Goal: Find specific page/section: Find specific page/section

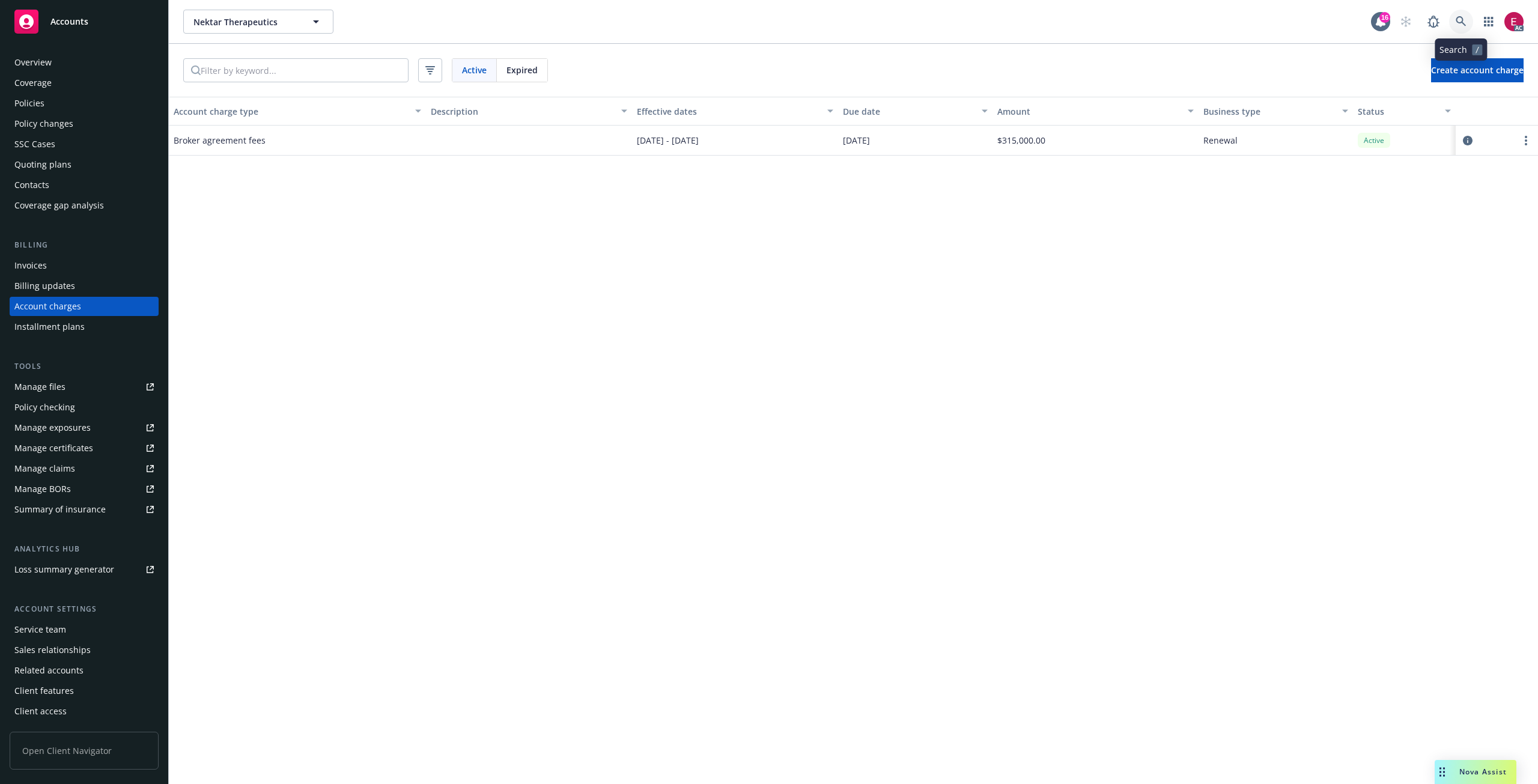
click at [1456, 25] on icon at bounding box center [1461, 21] width 11 height 11
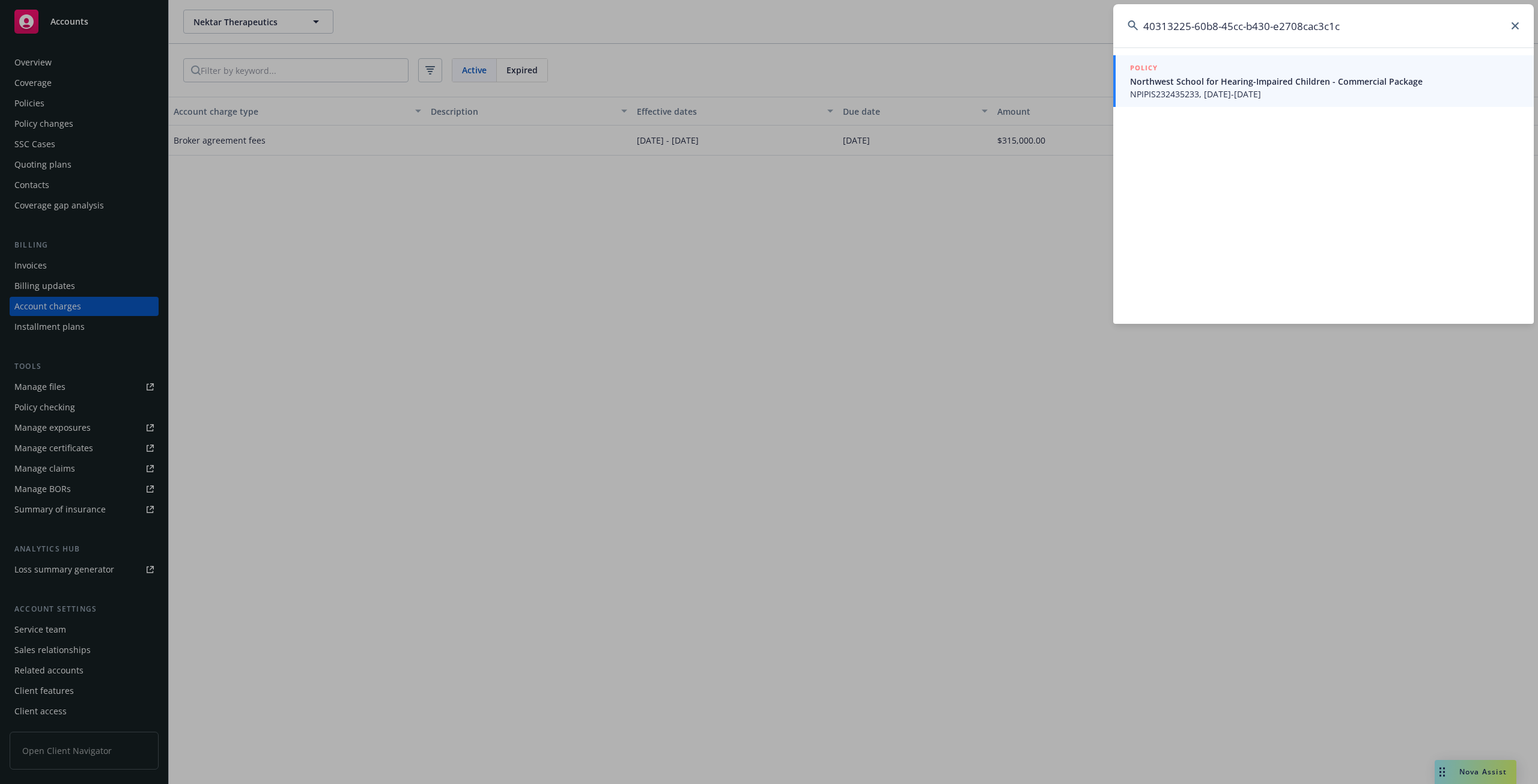
type input "40313225-60b8-45cc-b430-e2708cac3c1c"
click at [1160, 68] on div "POLICY" at bounding box center [1324, 68] width 389 height 13
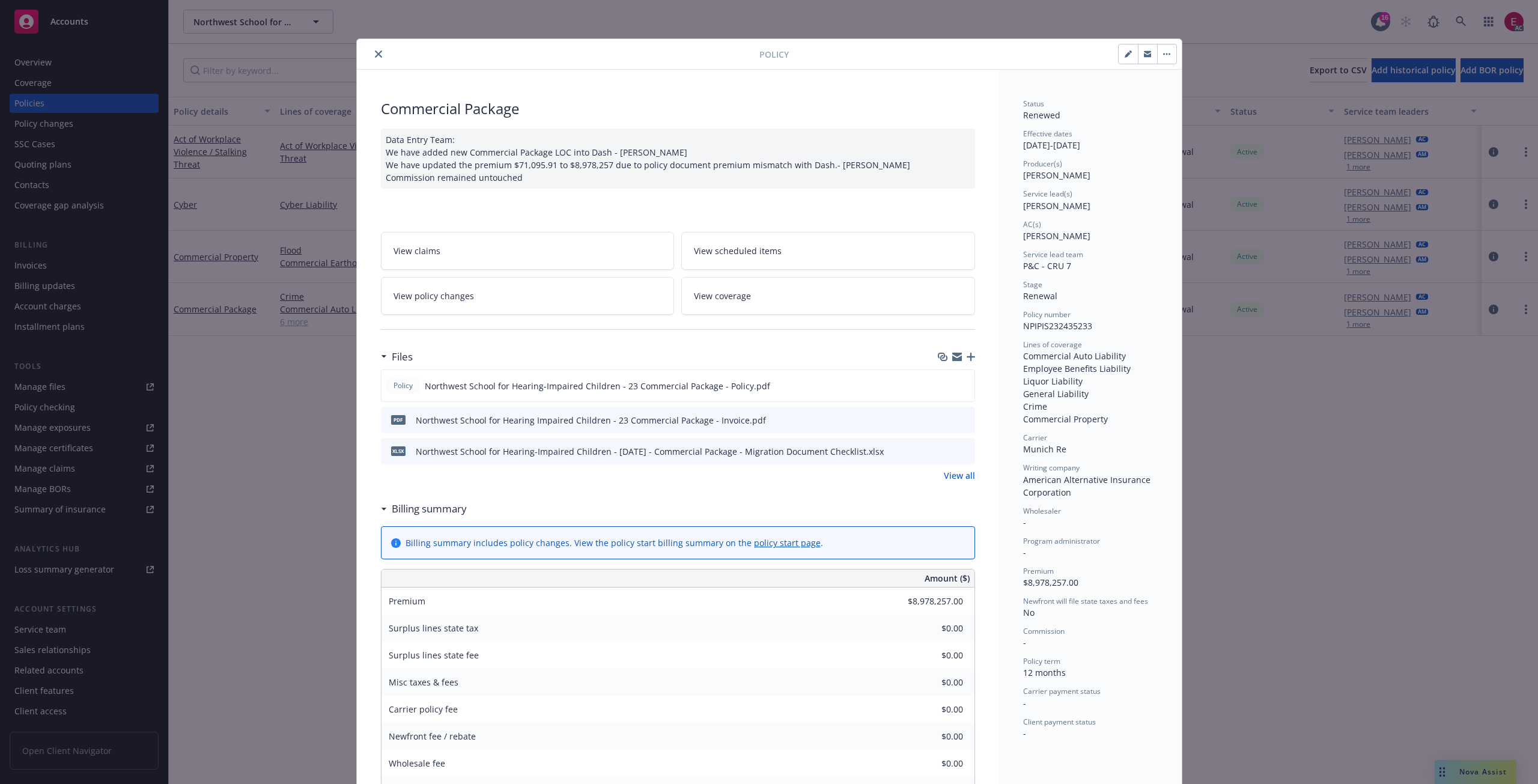
click at [375, 52] on icon "close" at bounding box center [378, 54] width 7 height 7
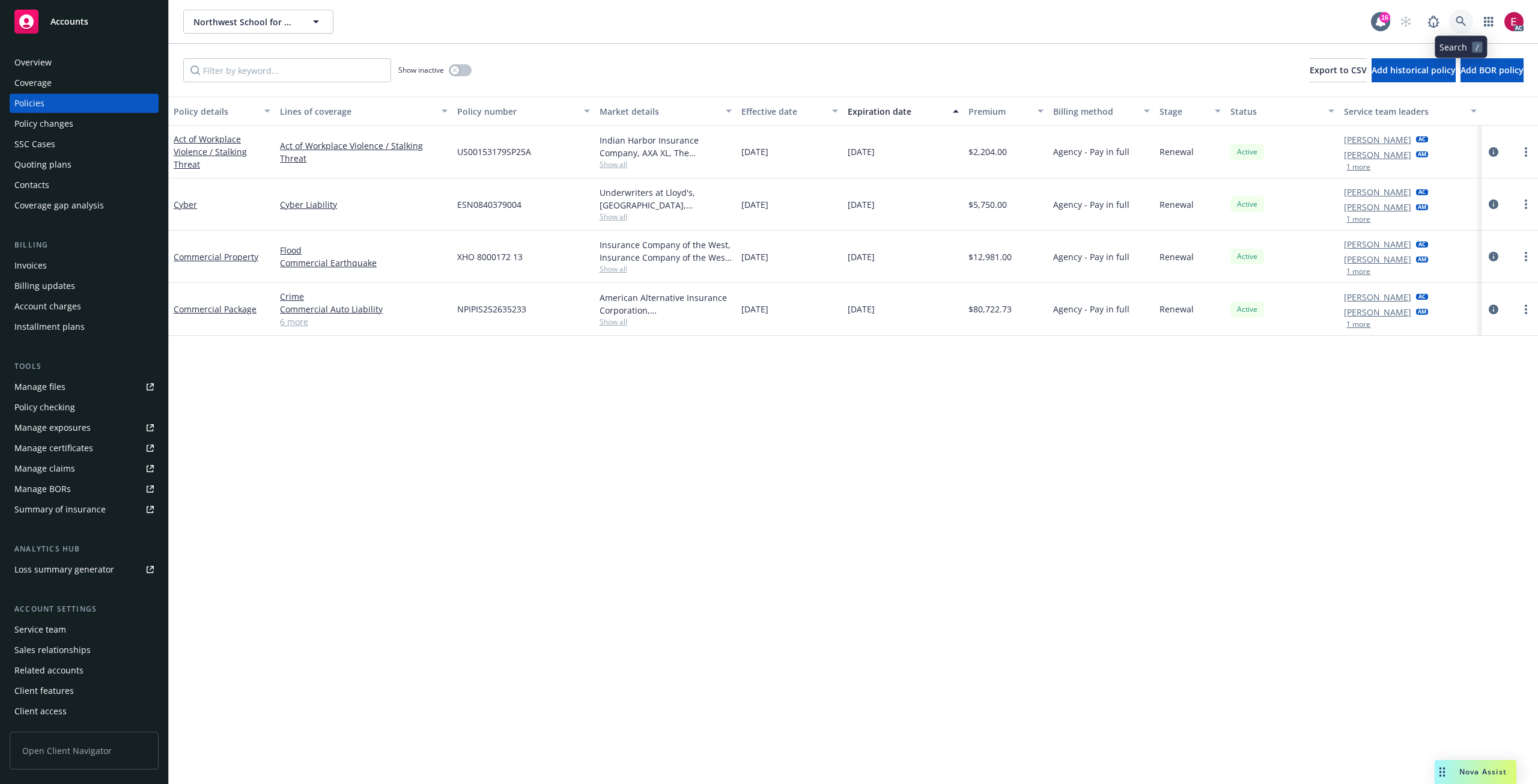
click at [1461, 24] on icon at bounding box center [1461, 21] width 11 height 11
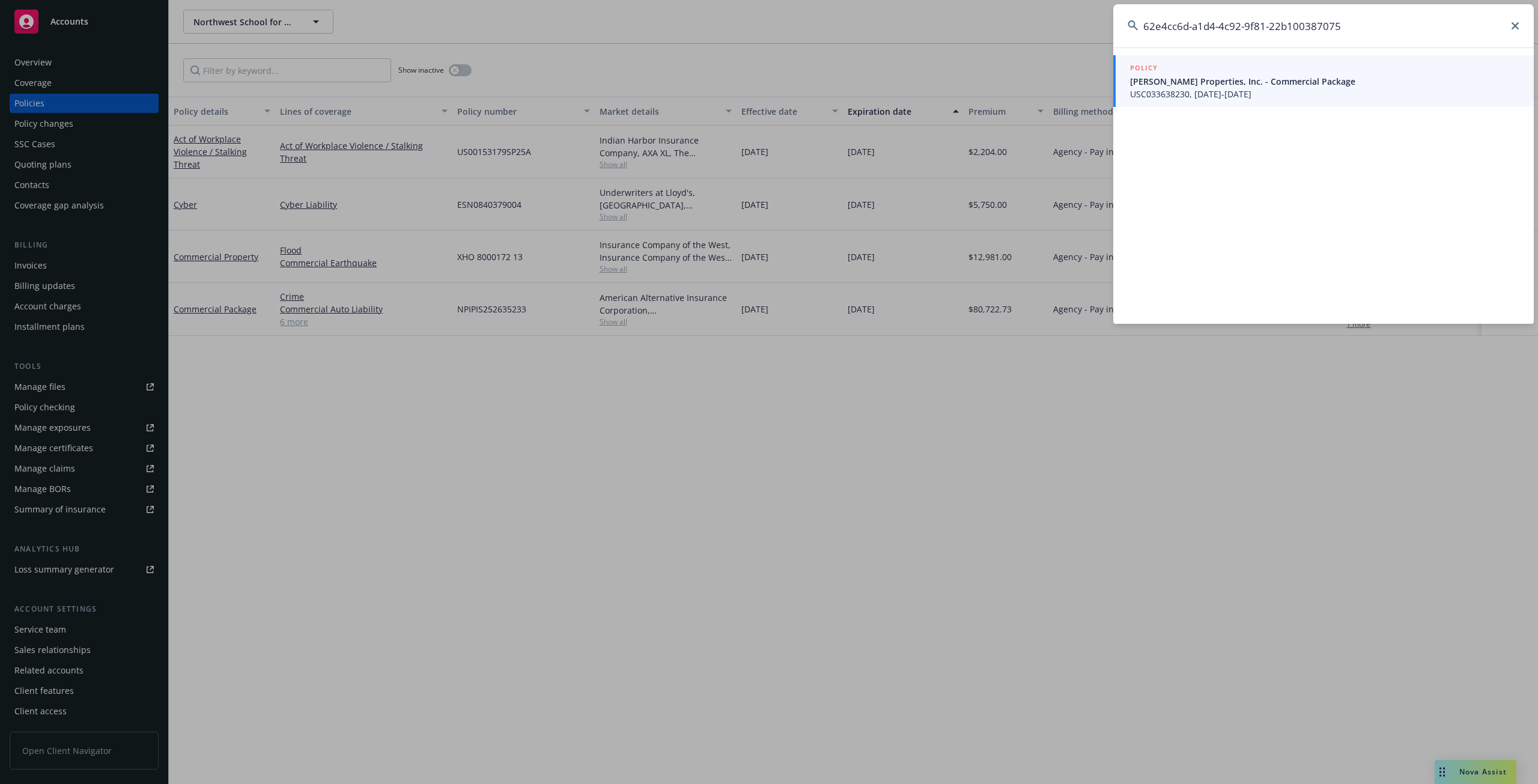
type input "62e4cc6d-a1d4-4c92-9f81-22b100387075"
click at [1188, 88] on span "USC033638230, [DATE]-[DATE]" at bounding box center [1324, 94] width 389 height 13
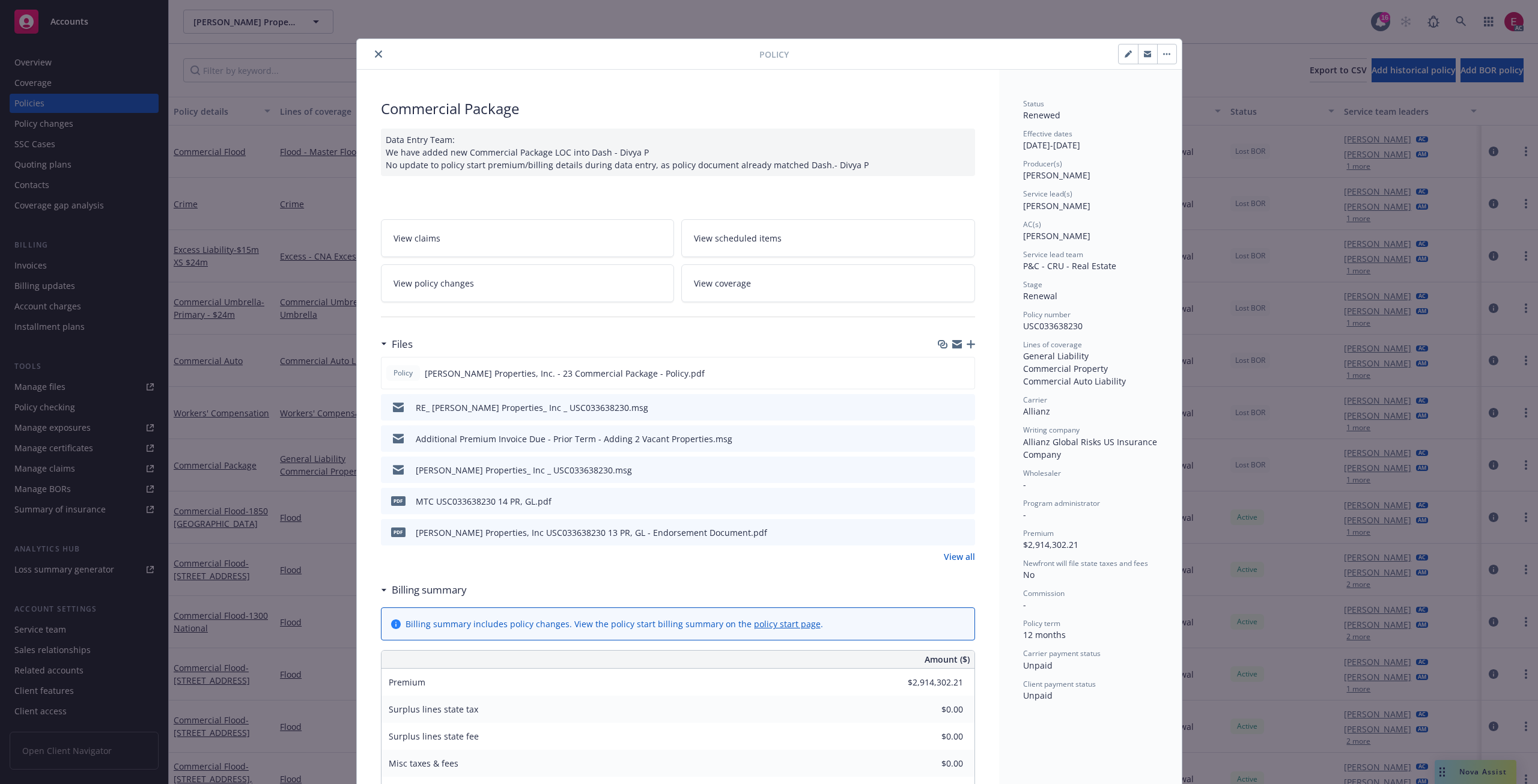
click at [377, 52] on icon "close" at bounding box center [378, 54] width 7 height 7
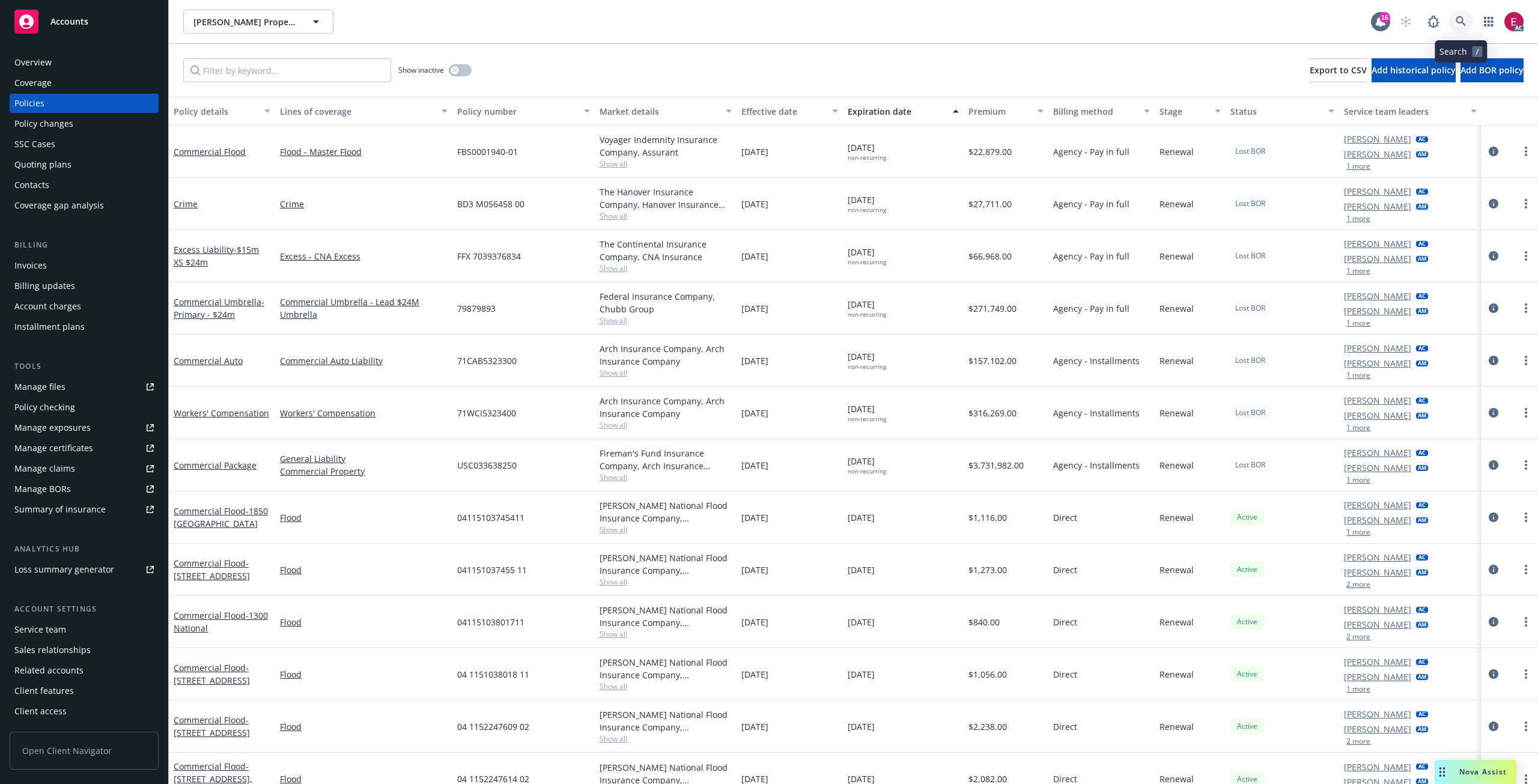
click at [1468, 24] on link at bounding box center [1462, 22] width 24 height 24
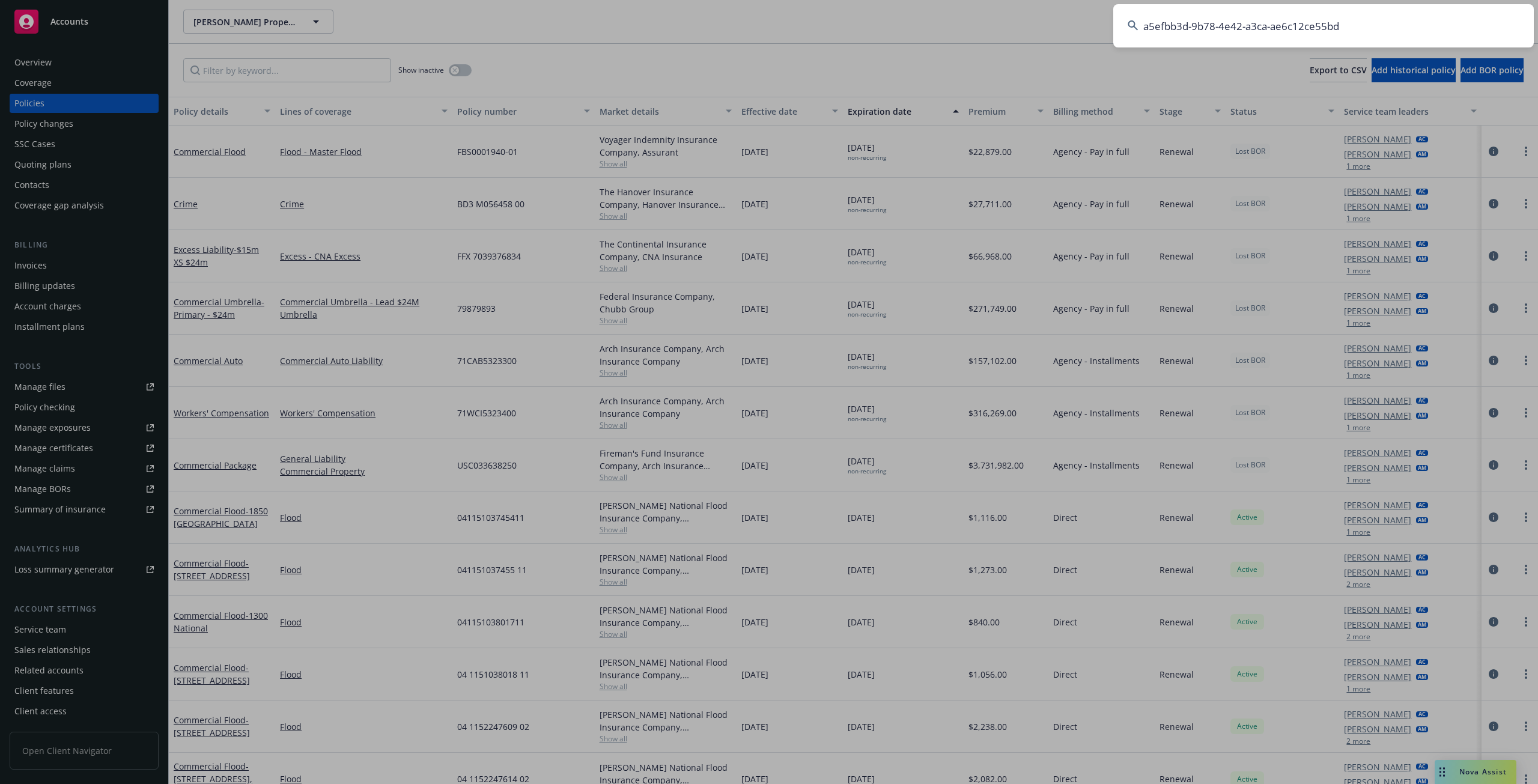
click at [1274, 22] on input "a5efbb3d-9b78-4e42-a3ca-ae6c12ce55bd" at bounding box center [1324, 25] width 421 height 43
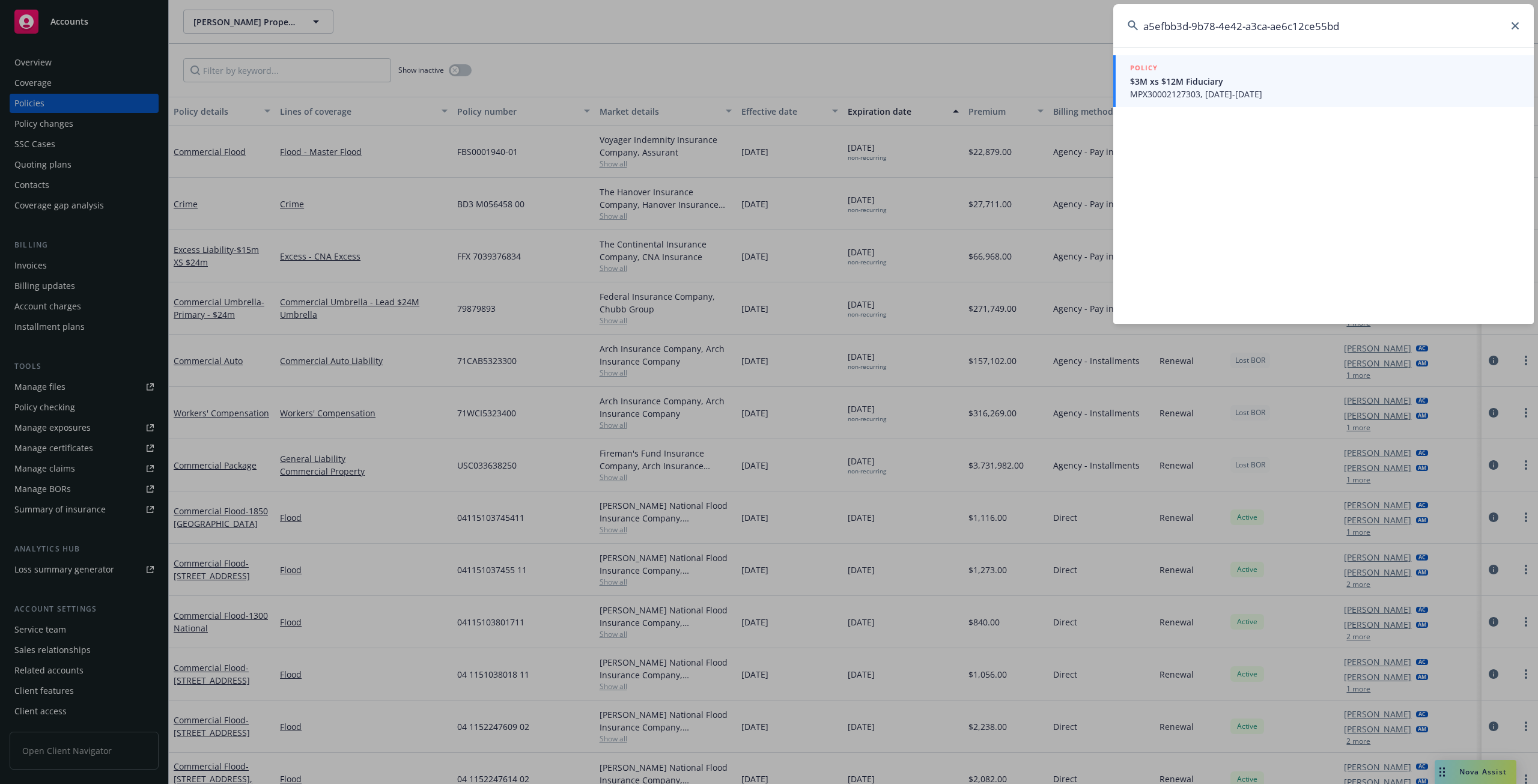
type input "a5efbb3d-9b78-4e42-a3ca-ae6c12ce55bd"
click at [1209, 88] on span "MPX30002127303, [DATE]-[DATE]" at bounding box center [1324, 94] width 389 height 13
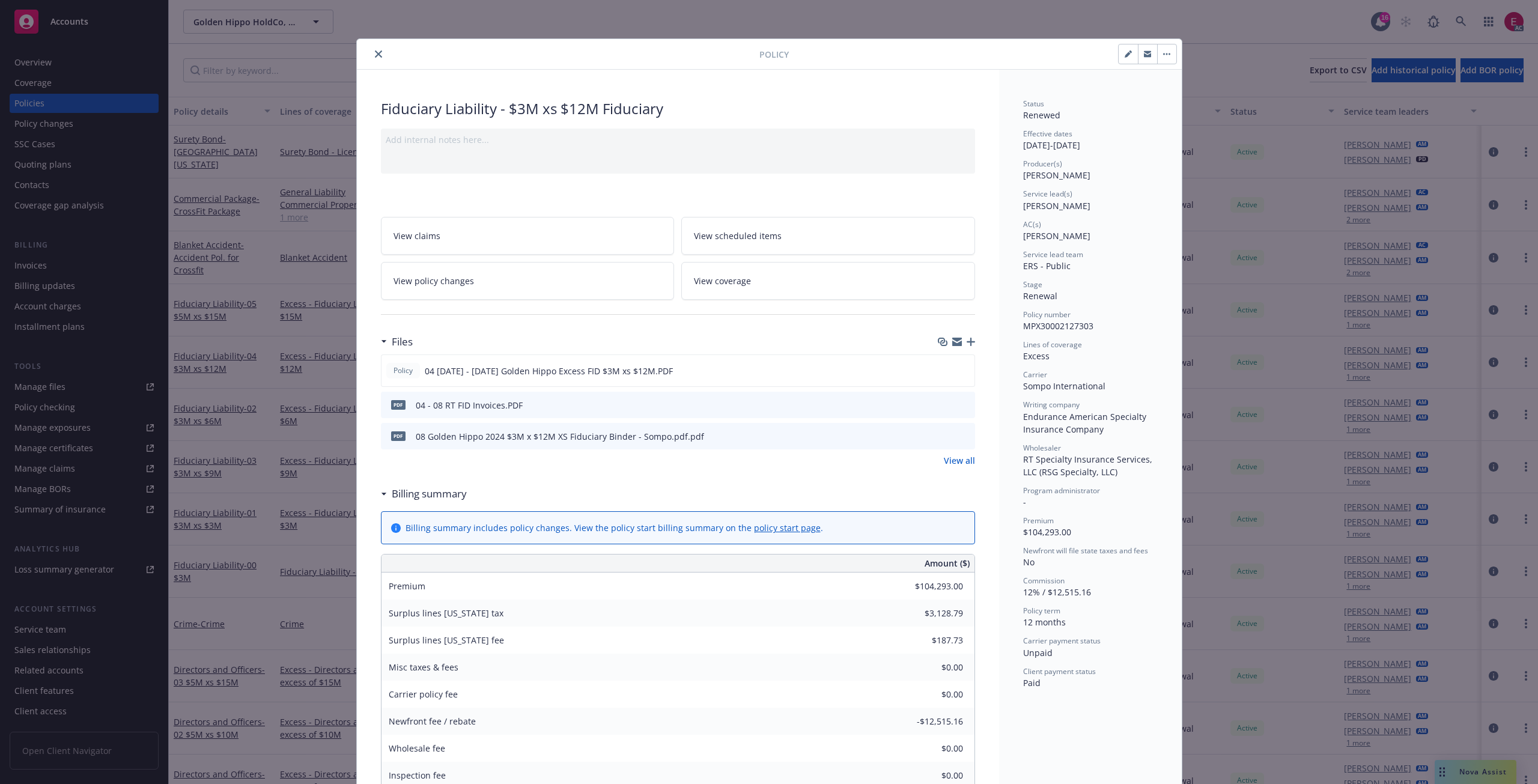
click at [375, 54] on icon "close" at bounding box center [378, 54] width 7 height 7
